Goal: Information Seeking & Learning: Learn about a topic

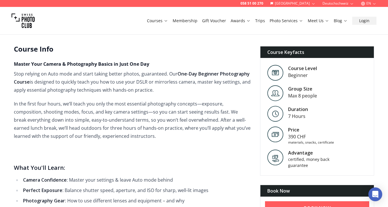
scroll to position [149, 0]
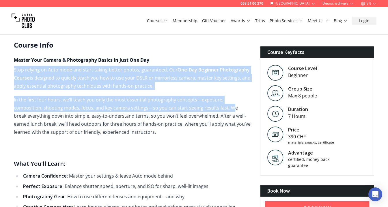
drag, startPoint x: 203, startPoint y: 110, endPoint x: 196, endPoint y: 63, distance: 46.9
click at [196, 63] on span "Master Your Camera & Photography Basics in Just One Day Stop relying on Auto mo…" at bounding box center [132, 177] width 237 height 240
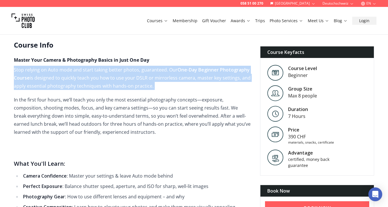
drag, startPoint x: 196, startPoint y: 63, endPoint x: 196, endPoint y: 88, distance: 24.2
click at [196, 88] on span "Master Your Camera & Photography Basics in Just One Day Stop relying on Auto mo…" at bounding box center [132, 177] width 237 height 240
click at [196, 88] on p "Stop relying on Auto mode and start taking better photos, guaranteed. Our One-D…" at bounding box center [132, 78] width 237 height 24
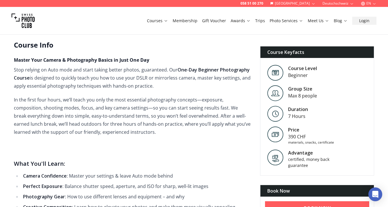
drag, startPoint x: 196, startPoint y: 88, endPoint x: 190, endPoint y: 133, distance: 45.8
click at [190, 133] on span "Master Your Camera & Photography Basics in Just One Day Stop relying on Auto mo…" at bounding box center [132, 177] width 237 height 240
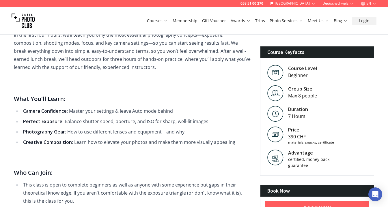
scroll to position [215, 0]
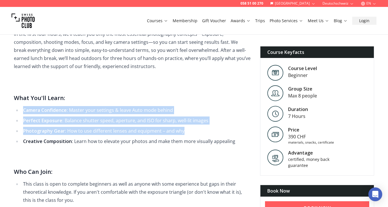
drag, startPoint x: 190, startPoint y: 133, endPoint x: 177, endPoint y: 102, distance: 33.6
click at [177, 102] on span "Master Your Camera & Photography Basics in Just One Day Stop relying on Auto mo…" at bounding box center [132, 111] width 237 height 240
click at [177, 102] on h3 "What You'll Learn:" at bounding box center [132, 97] width 237 height 9
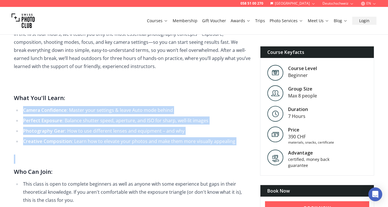
drag, startPoint x: 177, startPoint y: 102, endPoint x: 178, endPoint y: 147, distance: 45.3
click at [178, 147] on span "Master Your Camera & Photography Basics in Just One Day Stop relying on Auto mo…" at bounding box center [132, 111] width 237 height 240
drag, startPoint x: 201, startPoint y: 145, endPoint x: 173, endPoint y: 102, distance: 50.8
click at [173, 102] on span "Master Your Camera & Photography Basics in Just One Day Stop relying on Auto mo…" at bounding box center [132, 111] width 237 height 240
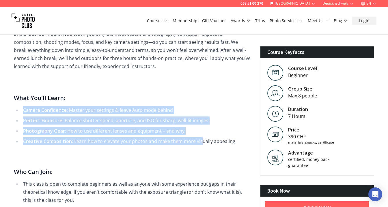
scroll to position [286, 0]
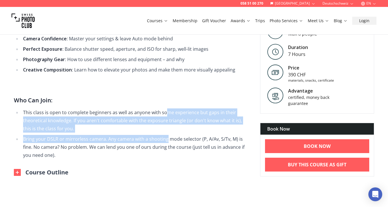
drag, startPoint x: 165, startPoint y: 139, endPoint x: 165, endPoint y: 110, distance: 28.3
click at [165, 110] on ul "This class is open to complete beginners as well as anyone with some experience…" at bounding box center [132, 133] width 237 height 51
click at [165, 110] on li "This class is open to complete beginners as well as anyone with some experience…" at bounding box center [135, 120] width 229 height 24
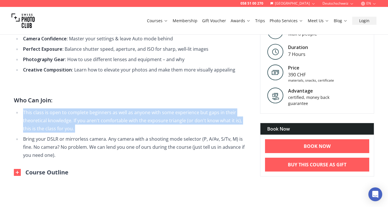
drag, startPoint x: 151, startPoint y: 104, endPoint x: 149, endPoint y: 133, distance: 29.2
click at [149, 133] on span "Master Your Camera & Photography Basics in Just One Day Stop relying on Auto mo…" at bounding box center [132, 39] width 237 height 240
click at [149, 133] on ul "This class is open to complete beginners as well as anyone with some experience…" at bounding box center [132, 133] width 237 height 51
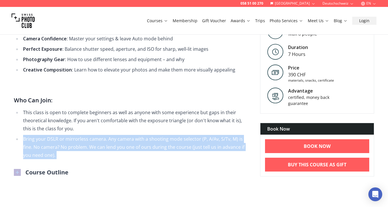
drag, startPoint x: 149, startPoint y: 133, endPoint x: 148, endPoint y: 157, distance: 24.0
click at [148, 157] on ul "This class is open to complete beginners as well as anyone with some experience…" at bounding box center [132, 133] width 237 height 51
click at [148, 157] on li "Bring your DSLR or mirrorless camera. Any camera with a shooting mode selector …" at bounding box center [135, 147] width 229 height 24
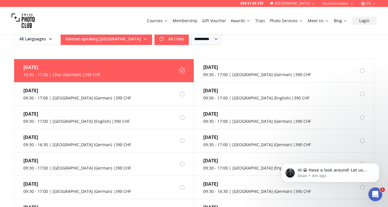
scroll to position [0, 0]
